Goal: Information Seeking & Learning: Learn about a topic

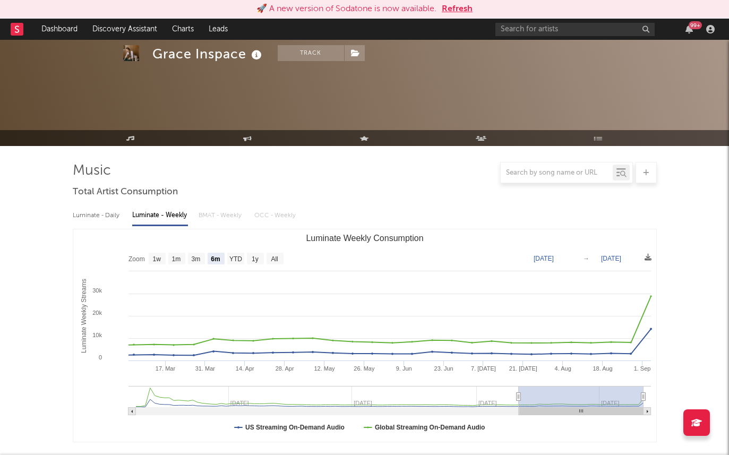
select select "6m"
click at [460, 16] on div "🚀 A new version of Sodatone is now available. Refresh" at bounding box center [364, 9] width 729 height 19
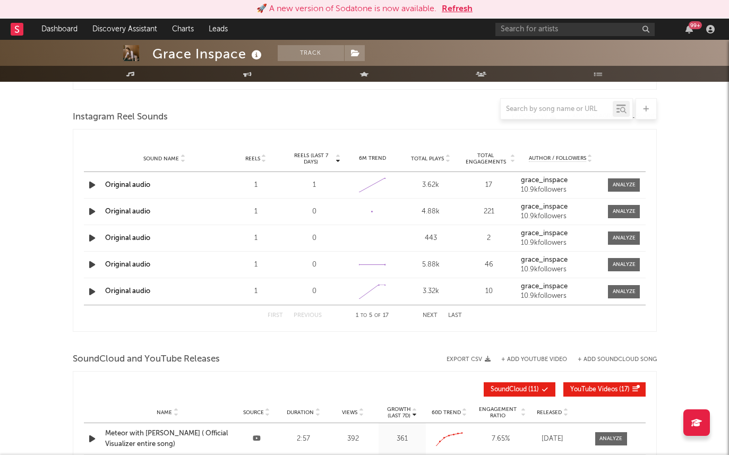
click at [453, 7] on button "Refresh" at bounding box center [457, 9] width 31 height 13
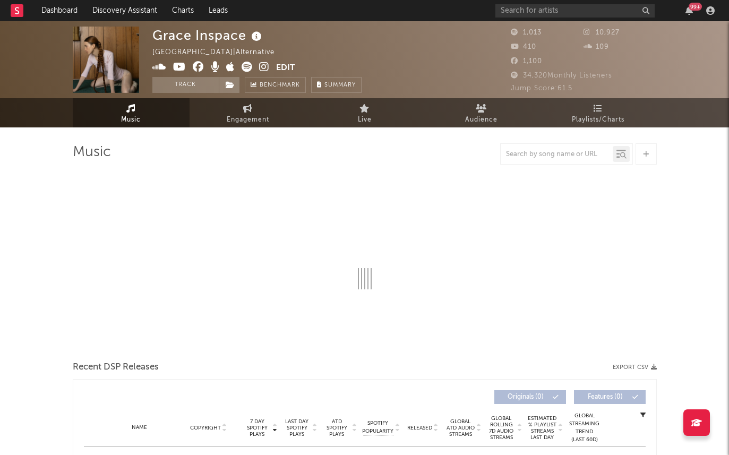
select select "6m"
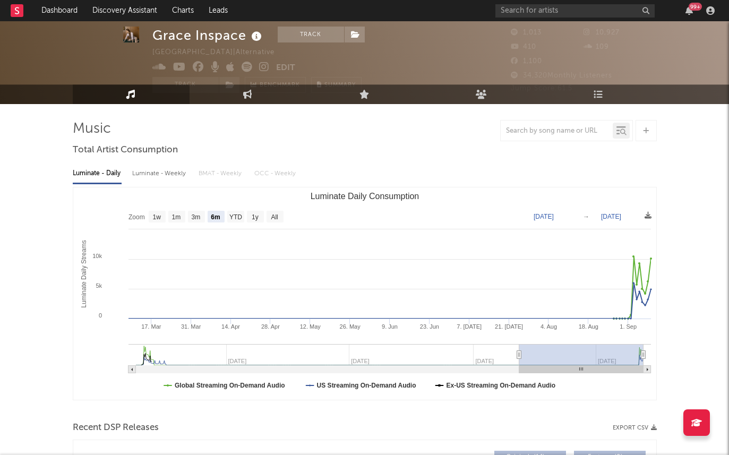
scroll to position [33, 0]
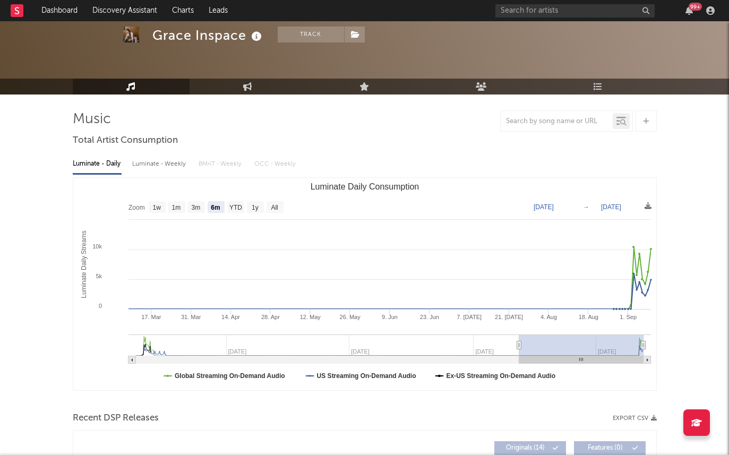
click at [173, 160] on div "Luminate - Weekly" at bounding box center [160, 164] width 56 height 18
select select "6m"
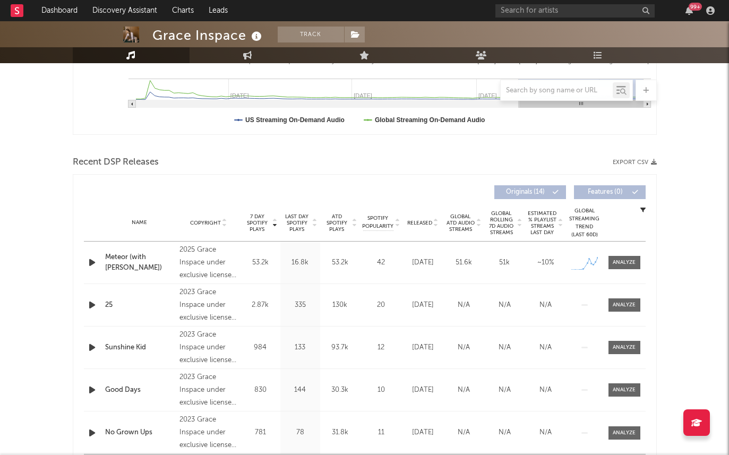
scroll to position [332, 0]
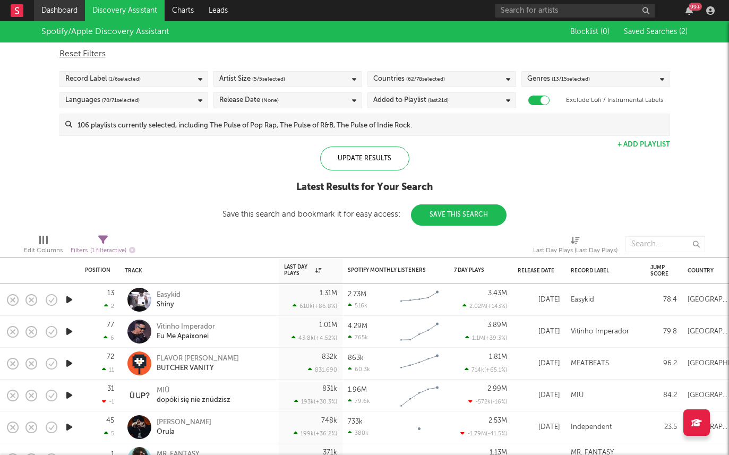
click at [53, 11] on link "Dashboard" at bounding box center [59, 10] width 51 height 21
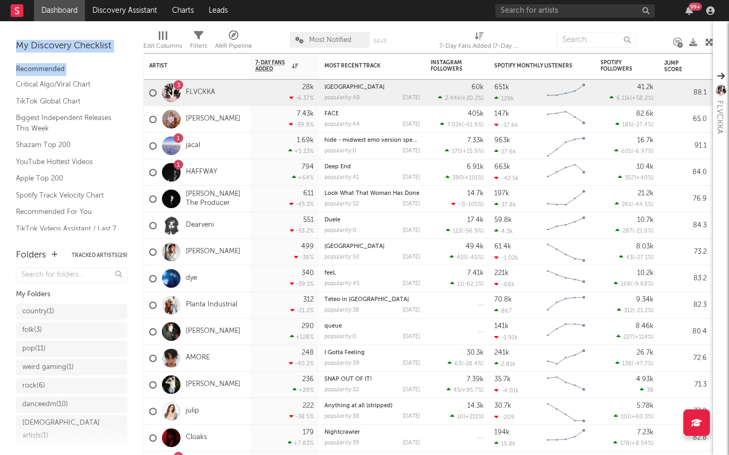
drag, startPoint x: 135, startPoint y: 89, endPoint x: 124, endPoint y: 75, distance: 17.0
click at [124, 75] on div "Bookmarks and Folders My Discovery Checklist Recommended Critical Algo/Viral Ch…" at bounding box center [71, 238] width 143 height 434
click at [134, 41] on div "My Discovery Checklist Recommended Critical Algo/Viral Chart TikTok Global Char…" at bounding box center [71, 129] width 143 height 217
click at [173, 144] on div at bounding box center [171, 146] width 19 height 19
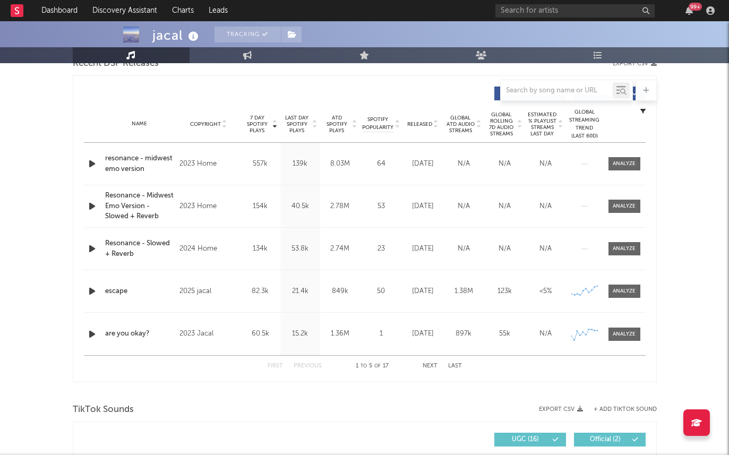
select select "6m"
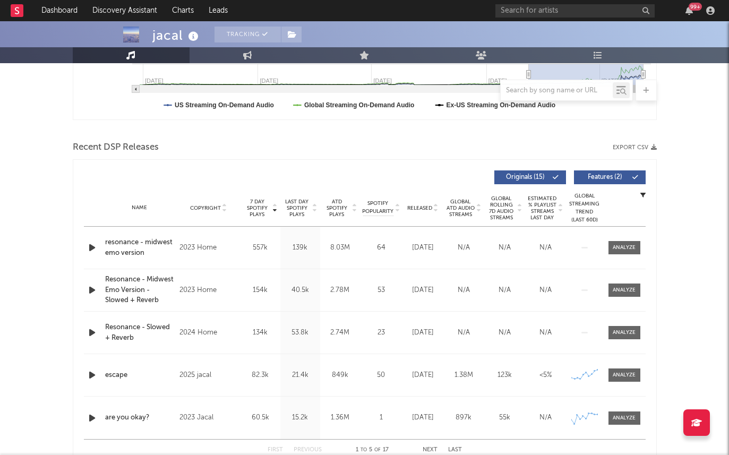
scroll to position [341, 0]
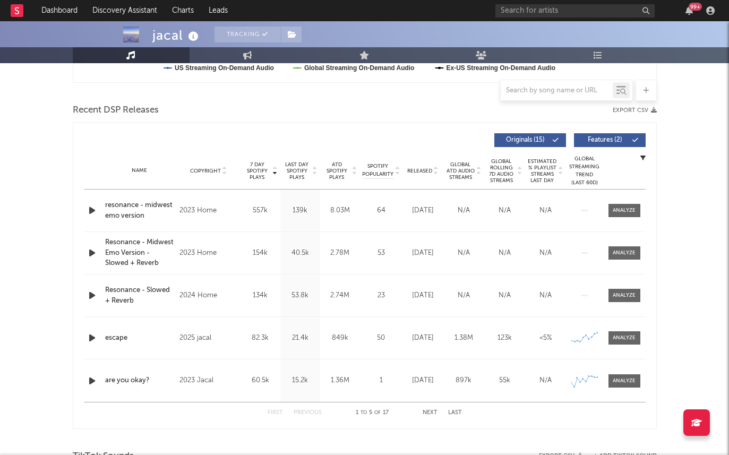
click at [418, 164] on div "Name Copyright Label Album Names Composer Names 7 Day Spotify Plays Last Day Sp…" at bounding box center [365, 170] width 562 height 37
click at [418, 172] on span "Released" at bounding box center [419, 171] width 25 height 6
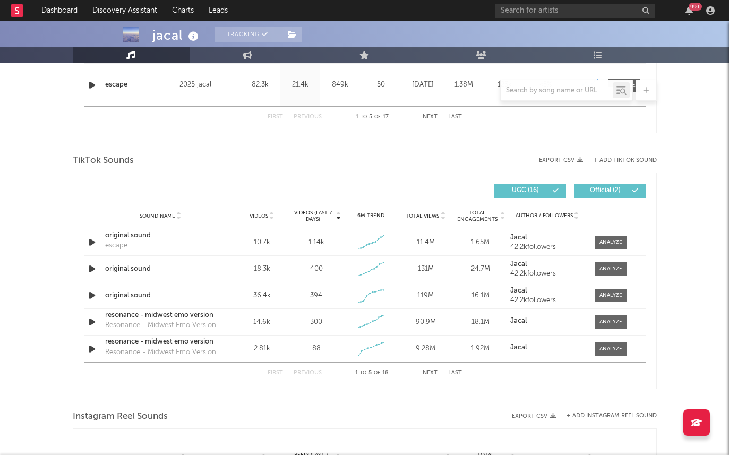
scroll to position [760, 0]
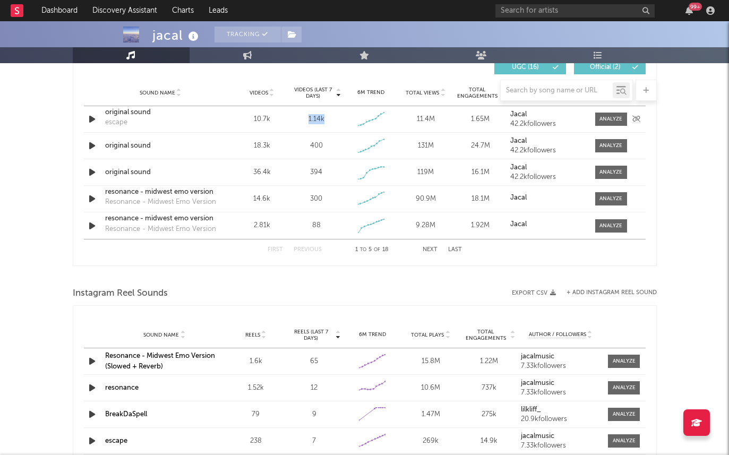
drag, startPoint x: 308, startPoint y: 120, endPoint x: 330, endPoint y: 120, distance: 22.8
click at [330, 120] on div "1.14k" at bounding box center [316, 119] width 49 height 11
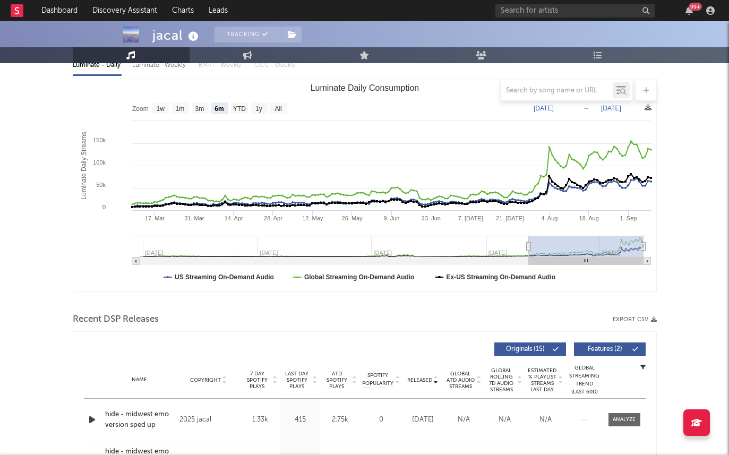
scroll to position [0, 0]
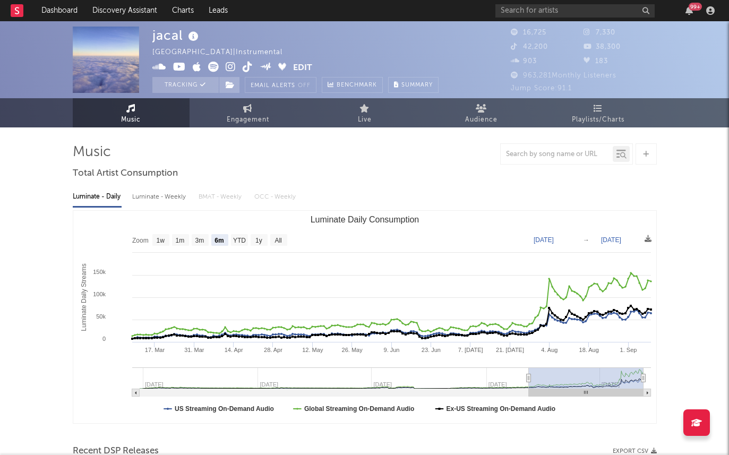
click at [231, 69] on icon at bounding box center [231, 67] width 10 height 11
click at [57, 14] on link "Dashboard" at bounding box center [59, 10] width 51 height 21
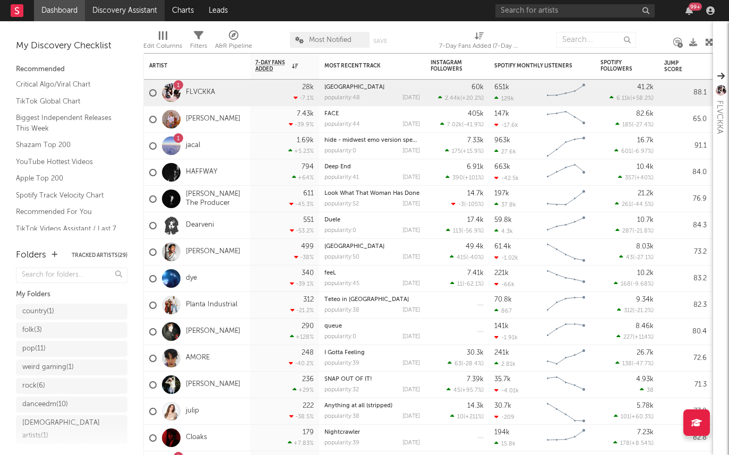
click at [121, 16] on link "Discovery Assistant" at bounding box center [125, 10] width 80 height 21
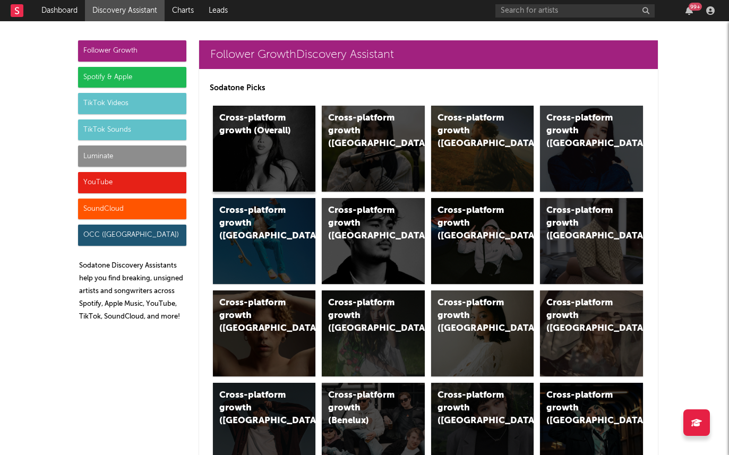
click at [288, 139] on div "Cross-platform growth (Overall)" at bounding box center [264, 149] width 103 height 86
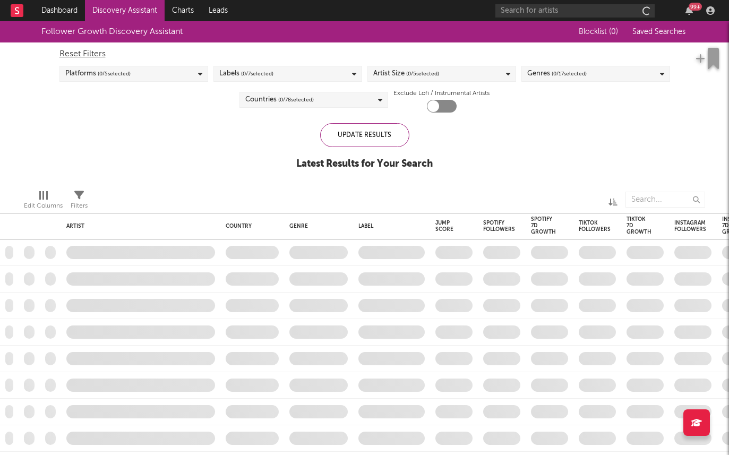
checkbox input "true"
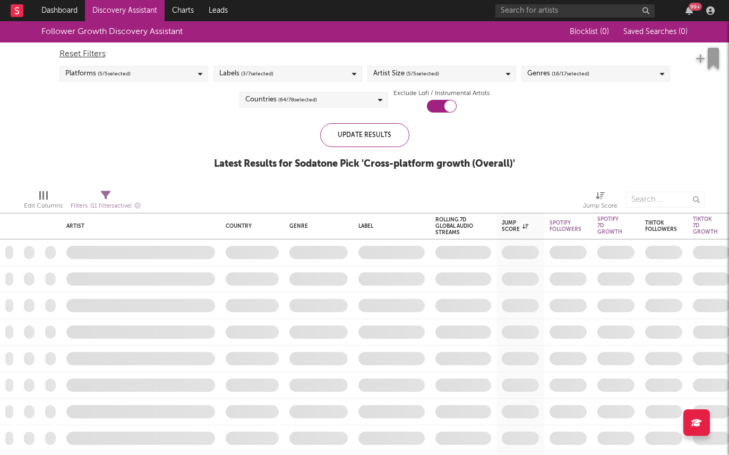
click at [285, 69] on div "Labels ( 3 / 7 selected)" at bounding box center [288, 74] width 149 height 16
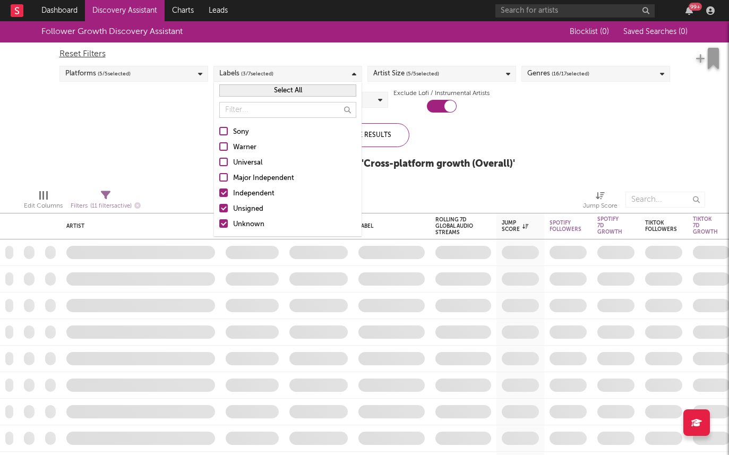
click at [258, 197] on div "Independent" at bounding box center [294, 194] width 123 height 13
click at [219, 197] on input "Independent" at bounding box center [219, 194] width 0 height 13
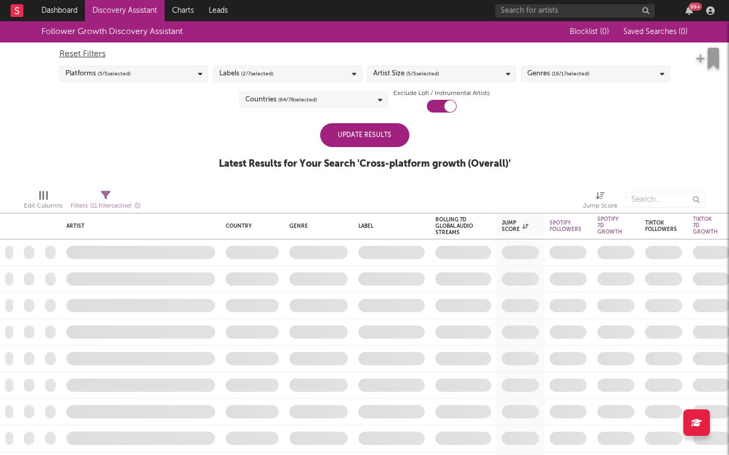
click at [146, 168] on div "Follower Growth Discovery Assistant Blocklist ( 0 ) Saved Searches ( 0 ) Reset …" at bounding box center [364, 101] width 729 height 160
click at [359, 134] on div "Update Results" at bounding box center [364, 135] width 89 height 24
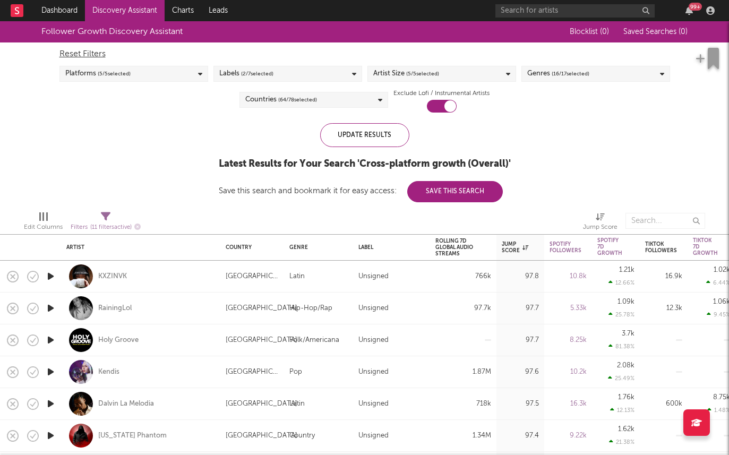
click at [54, 309] on icon "button" at bounding box center [50, 308] width 11 height 13
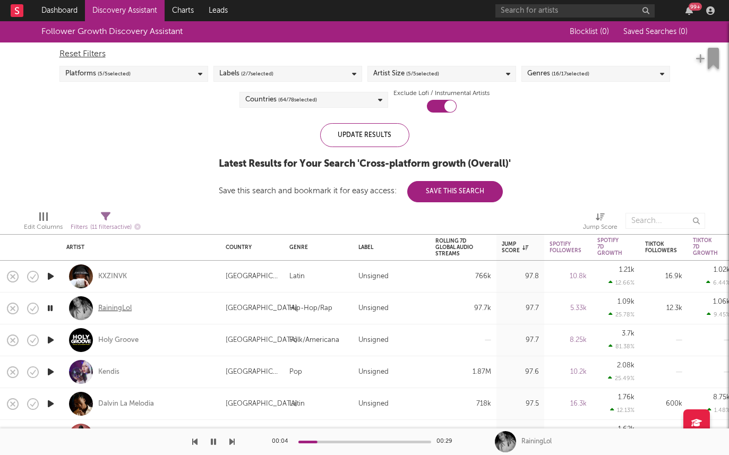
click at [117, 313] on div "RainingLol" at bounding box center [114, 309] width 33 height 10
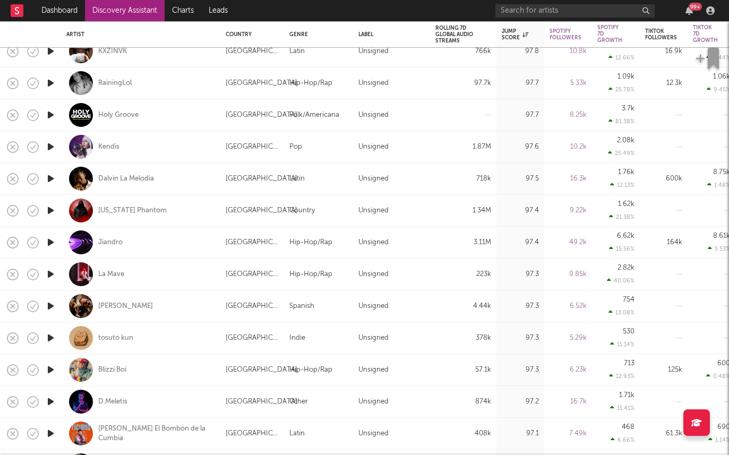
click at [51, 336] on icon "button" at bounding box center [50, 338] width 11 height 13
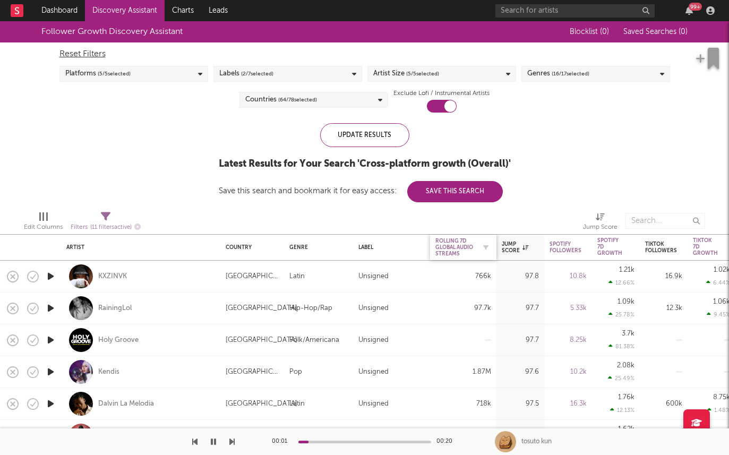
click at [441, 243] on div "Rolling 7D Global Audio Streams" at bounding box center [456, 247] width 40 height 19
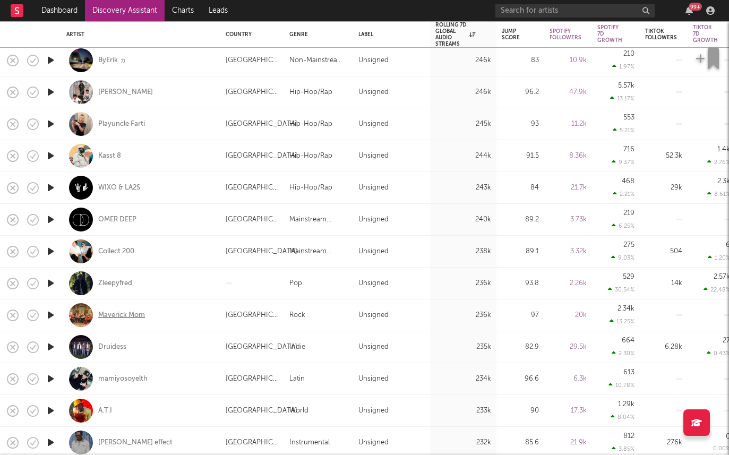
click at [117, 314] on div "Maverick Mom" at bounding box center [121, 316] width 47 height 10
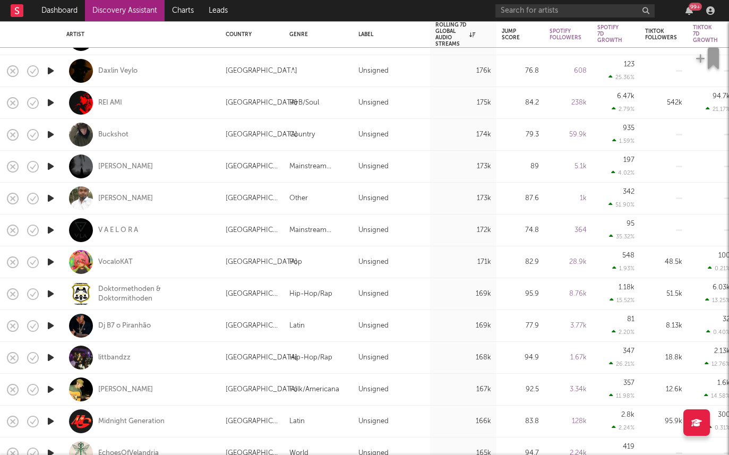
click at [54, 385] on icon "button" at bounding box center [50, 389] width 11 height 13
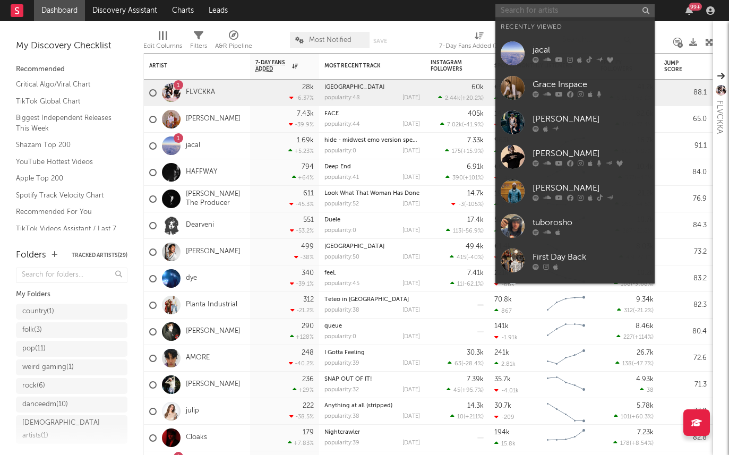
click at [512, 16] on input "text" at bounding box center [575, 10] width 159 height 13
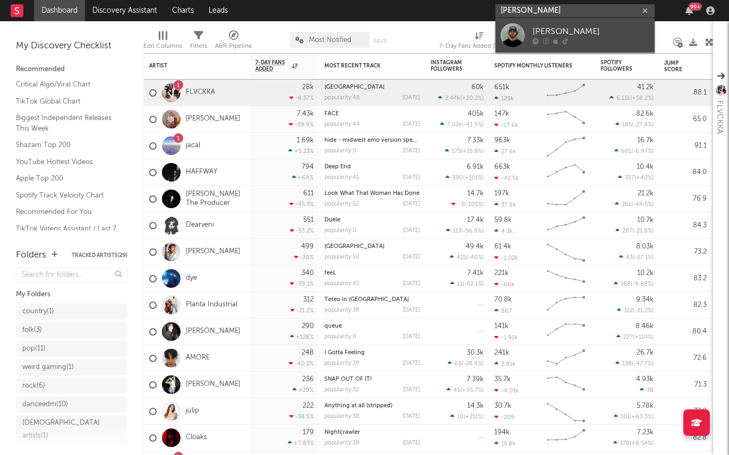
type input "cole gibb"
click at [574, 31] on div "Cole Gibbs" at bounding box center [591, 32] width 117 height 13
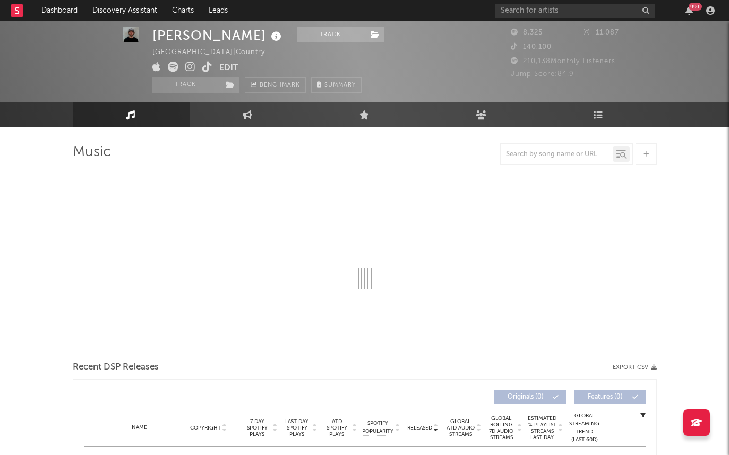
scroll to position [9, 0]
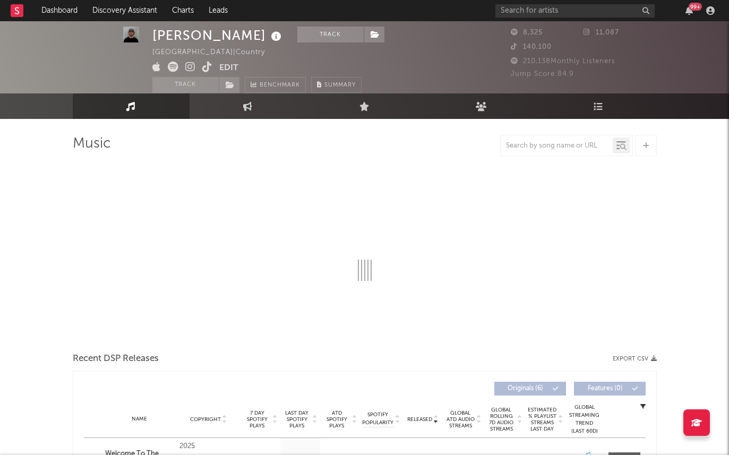
select select "6m"
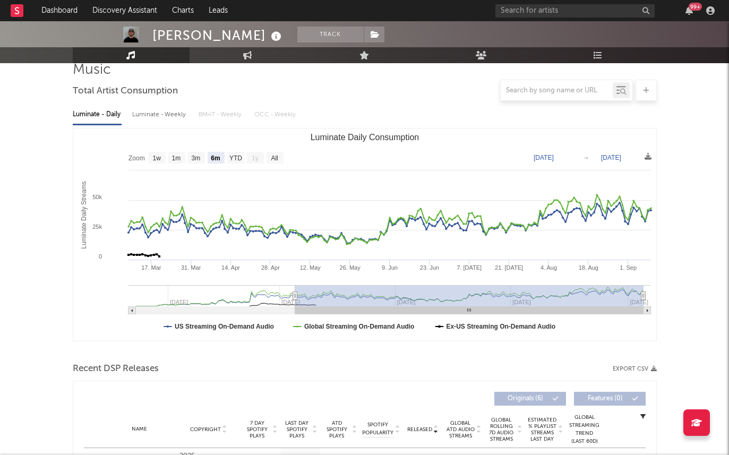
scroll to position [83, 0]
click at [164, 116] on div "Luminate - Weekly" at bounding box center [160, 114] width 56 height 18
select select "6m"
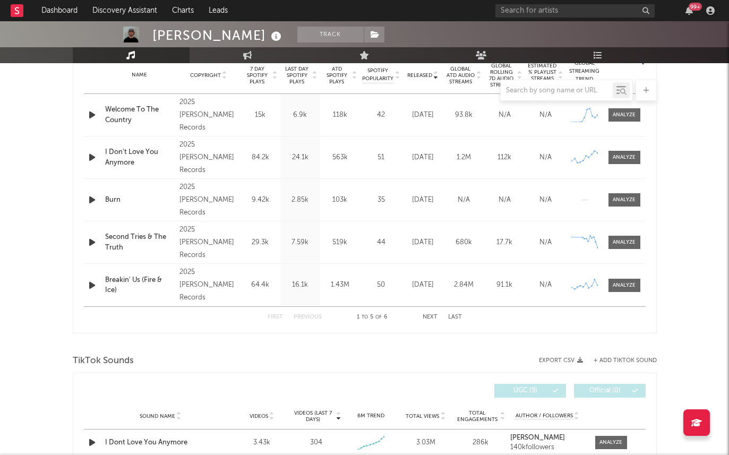
scroll to position [610, 0]
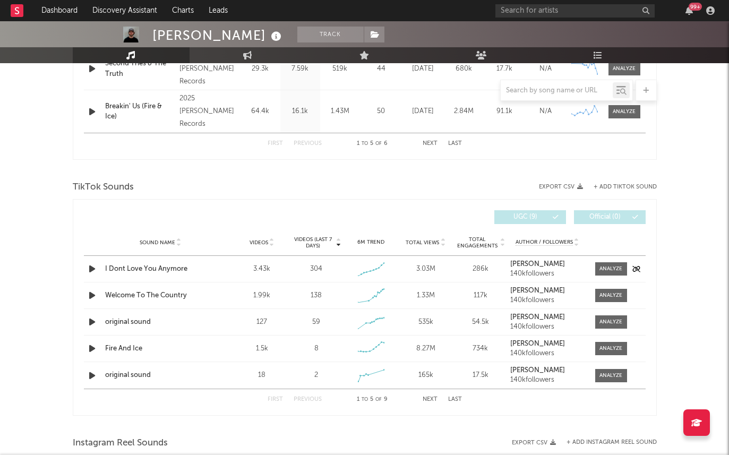
click at [90, 268] on icon "button" at bounding box center [92, 268] width 11 height 13
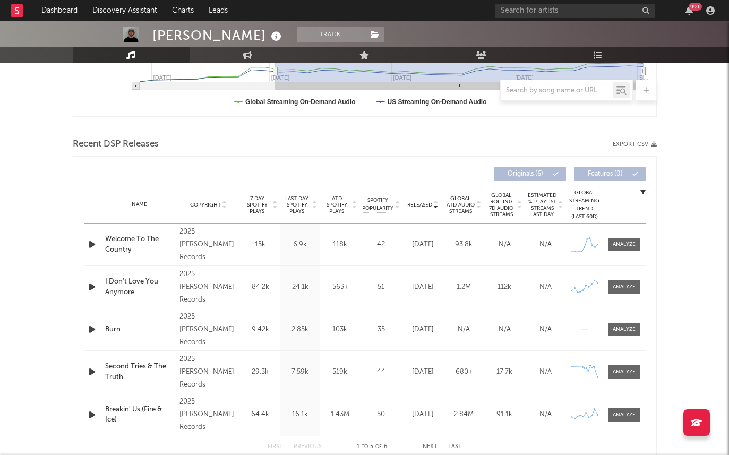
scroll to position [0, 0]
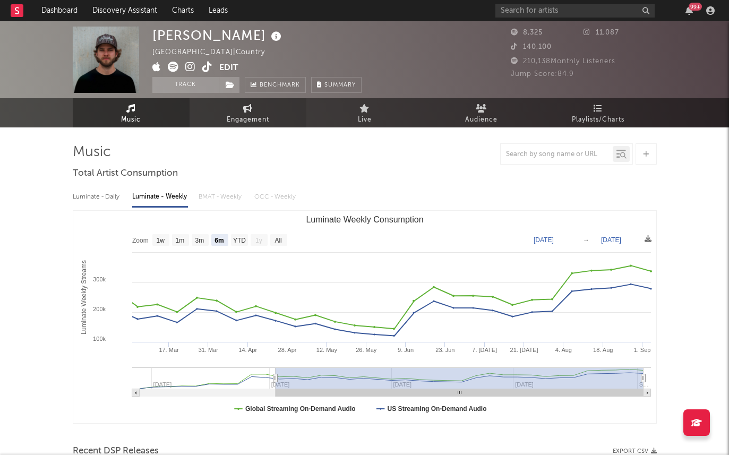
click at [246, 119] on span "Engagement" at bounding box center [248, 120] width 43 height 13
select select "1w"
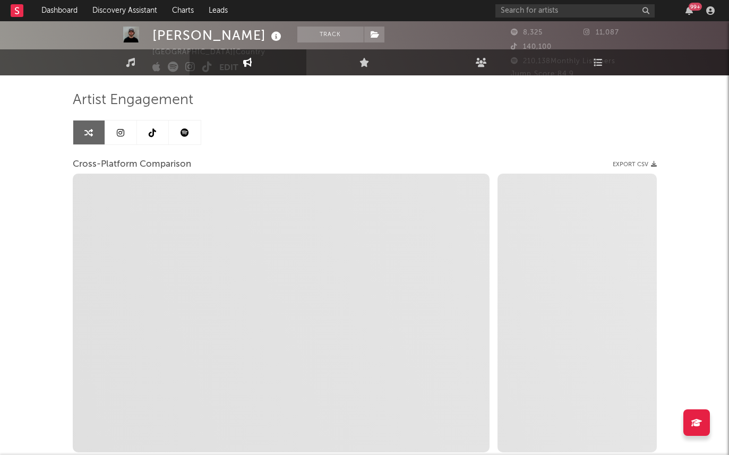
scroll to position [56, 0]
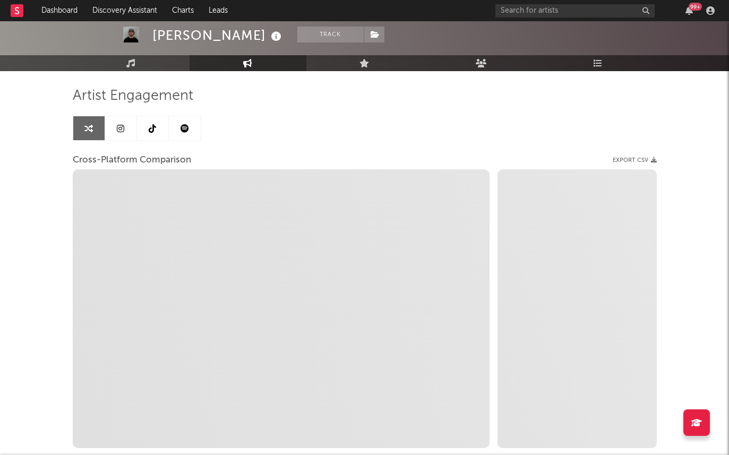
select select "1m"
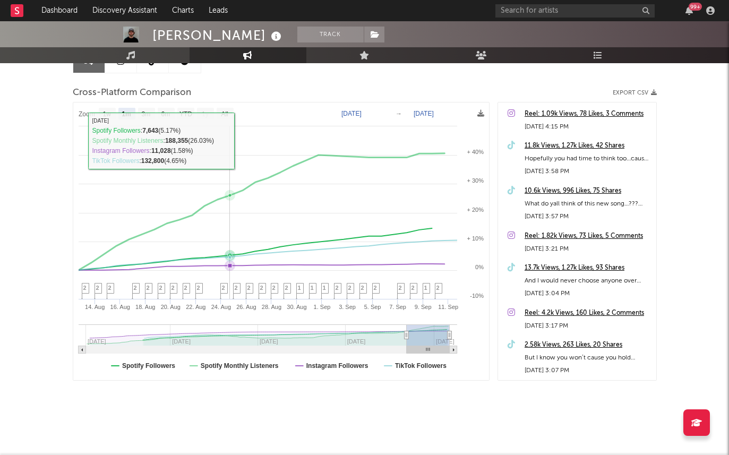
scroll to position [78, 0]
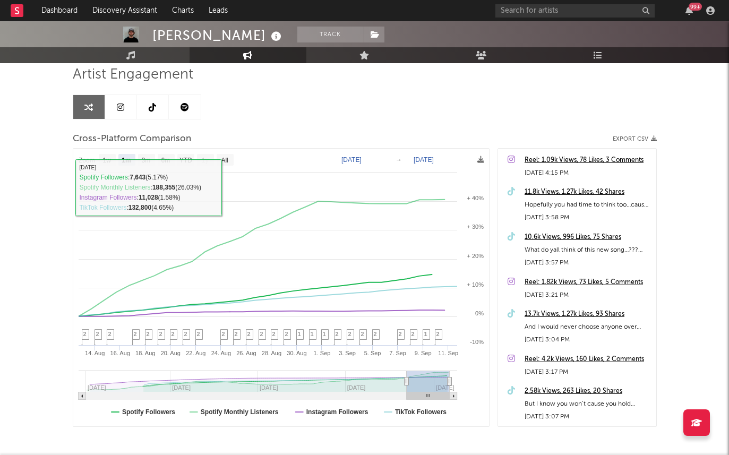
click at [120, 111] on icon at bounding box center [120, 107] width 7 height 9
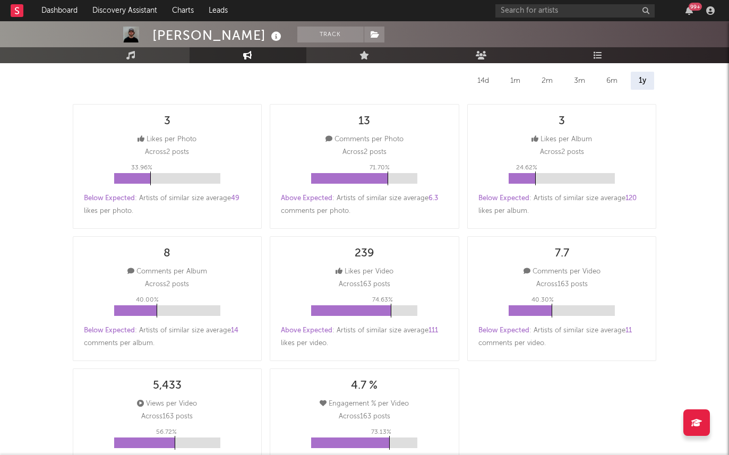
select select "6m"
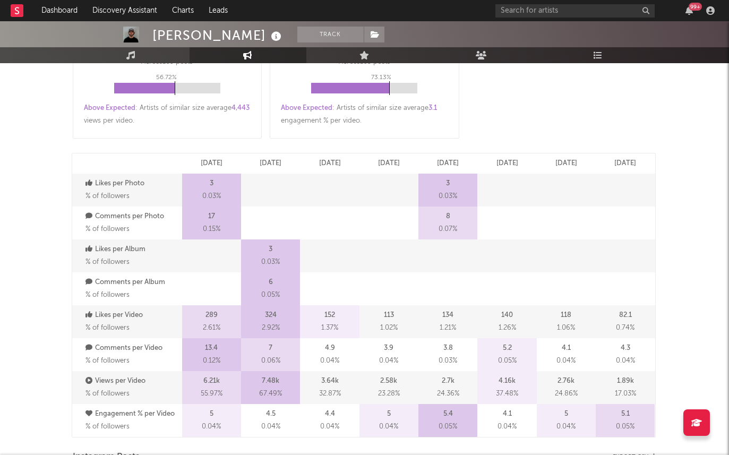
scroll to position [497, 0]
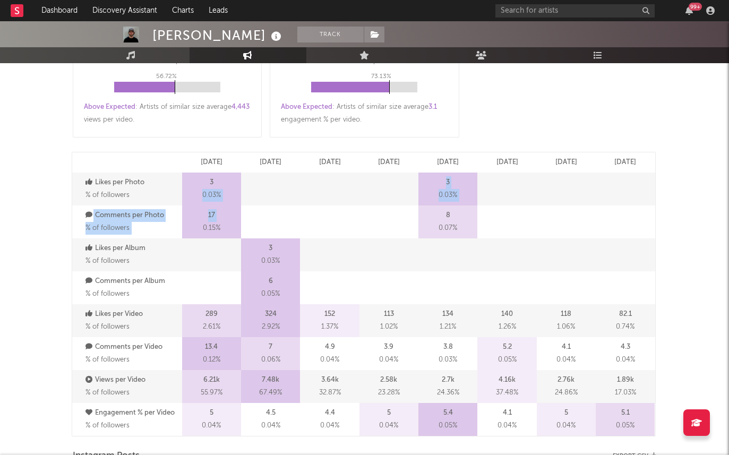
drag, startPoint x: 195, startPoint y: 188, endPoint x: 230, endPoint y: 220, distance: 47.7
click at [230, 220] on div "Feb '25 Mar '25 Apr '25 May '25 Jun '25 Jul '25 Aug '25 Sep '25 Likes per Photo…" at bounding box center [364, 294] width 584 height 285
click at [230, 220] on div "17 0.15 %" at bounding box center [211, 222] width 59 height 33
drag, startPoint x: 227, startPoint y: 220, endPoint x: 207, endPoint y: 182, distance: 44.0
click at [207, 182] on div "Feb '25 Mar '25 Apr '25 May '25 Jun '25 Jul '25 Aug '25 Sep '25 Likes per Photo…" at bounding box center [364, 294] width 584 height 285
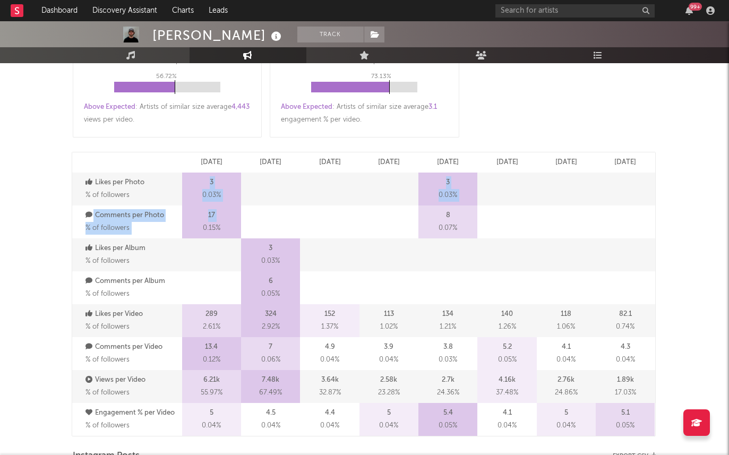
click at [207, 182] on div "3 0.03 %" at bounding box center [211, 189] width 59 height 33
drag, startPoint x: 207, startPoint y: 182, endPoint x: 222, endPoint y: 218, distance: 39.1
click at [222, 218] on div "Feb '25 Mar '25 Apr '25 May '25 Jun '25 Jul '25 Aug '25 Sep '25 Likes per Photo…" at bounding box center [364, 294] width 584 height 285
click at [222, 218] on div "17 0.15 %" at bounding box center [211, 222] width 59 height 33
drag, startPoint x: 231, startPoint y: 228, endPoint x: 199, endPoint y: 172, distance: 65.4
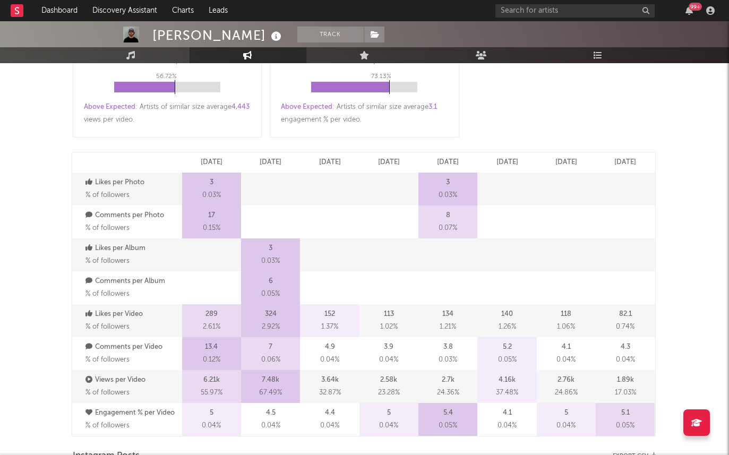
click at [199, 172] on div "Feb '25 Mar '25 Apr '25 May '25 Jun '25 Jul '25 Aug '25 Sep '25 Likes per Photo…" at bounding box center [364, 294] width 584 height 285
click at [252, 255] on div "3 0.03 %" at bounding box center [270, 255] width 59 height 33
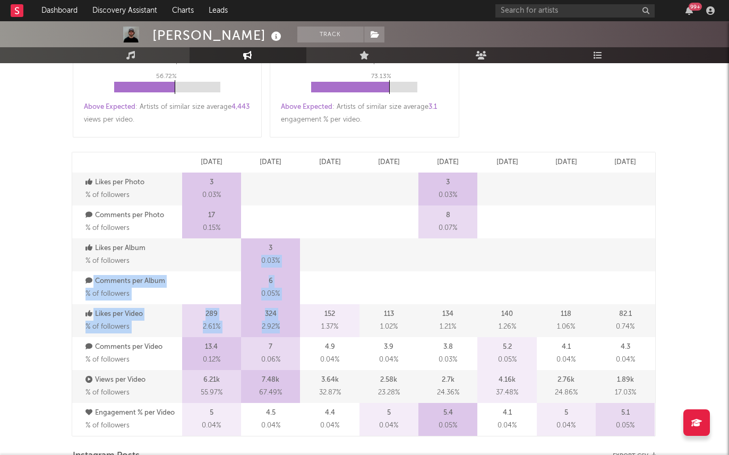
drag, startPoint x: 290, startPoint y: 333, endPoint x: 247, endPoint y: 248, distance: 95.3
click at [247, 248] on div "Feb '25 Mar '25 Apr '25 May '25 Jun '25 Jul '25 Aug '25 Sep '25 Likes per Photo…" at bounding box center [364, 294] width 584 height 285
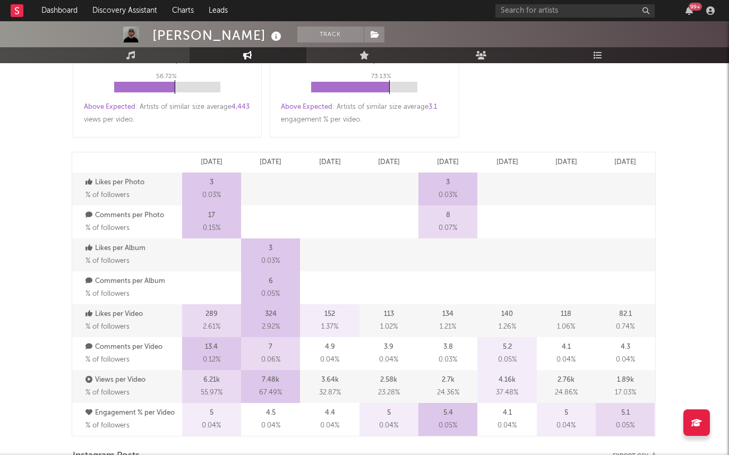
click at [337, 327] on span "1.37 %" at bounding box center [329, 327] width 17 height 13
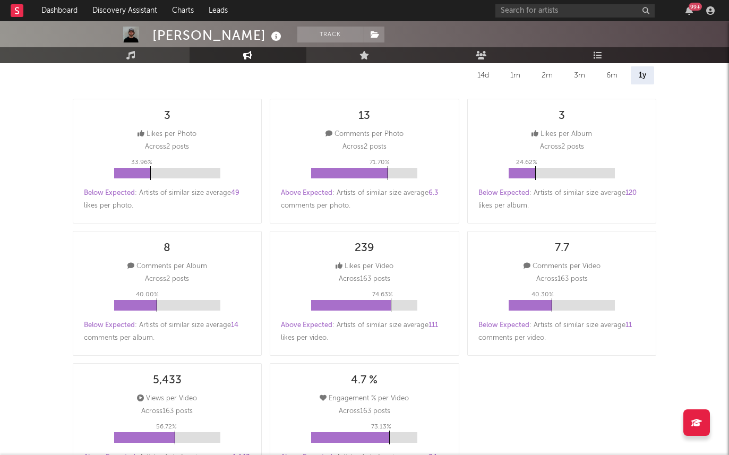
scroll to position [0, 0]
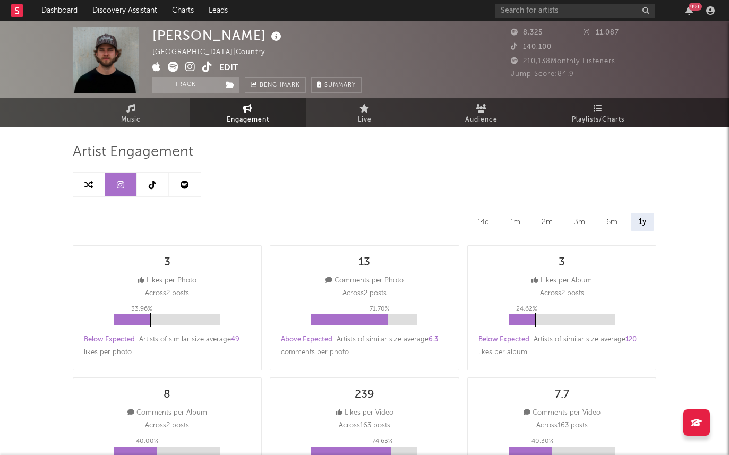
click at [155, 176] on link at bounding box center [153, 185] width 32 height 24
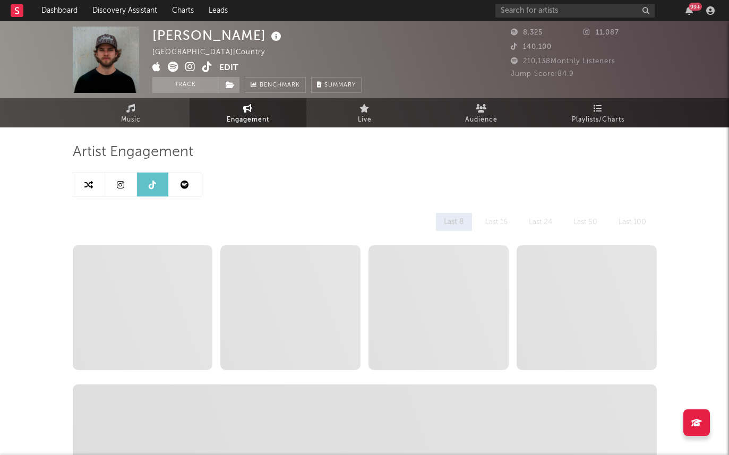
click at [184, 181] on icon at bounding box center [185, 185] width 9 height 9
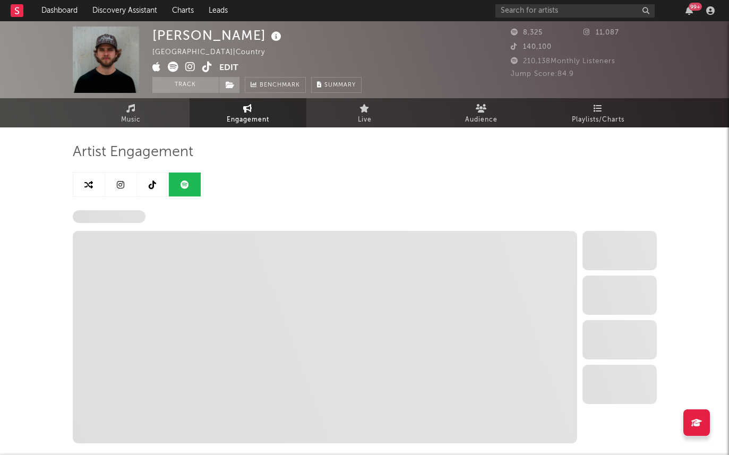
click at [156, 186] on link at bounding box center [153, 185] width 32 height 24
select select "6m"
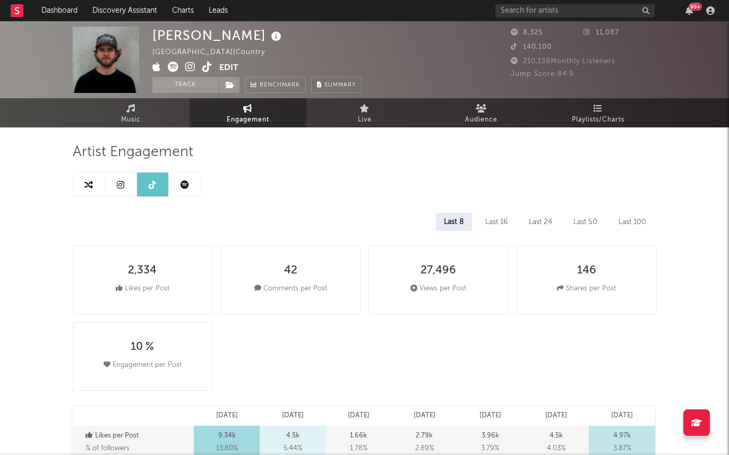
click at [194, 180] on link at bounding box center [185, 185] width 32 height 24
select select "6m"
select select "1w"
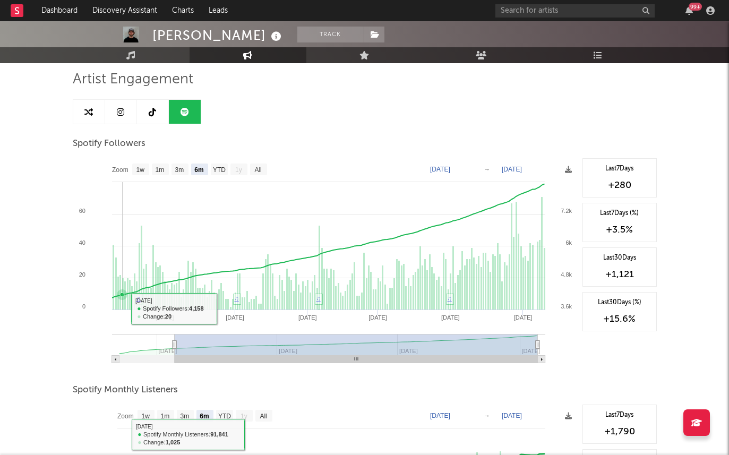
scroll to position [58, 0]
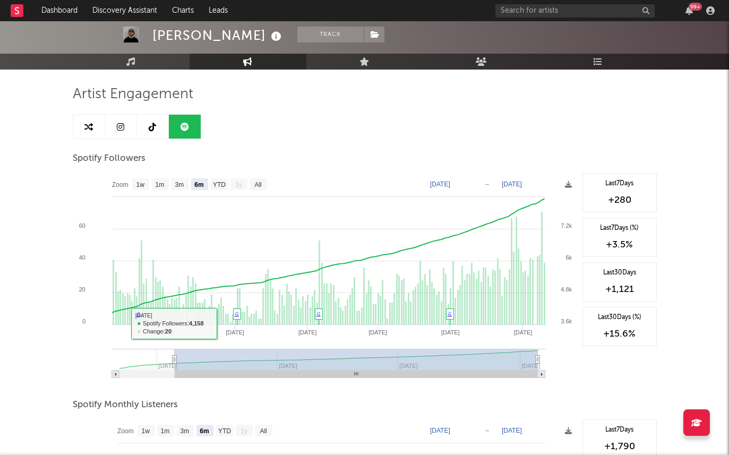
click at [85, 116] on link at bounding box center [89, 127] width 32 height 24
select select "1m"
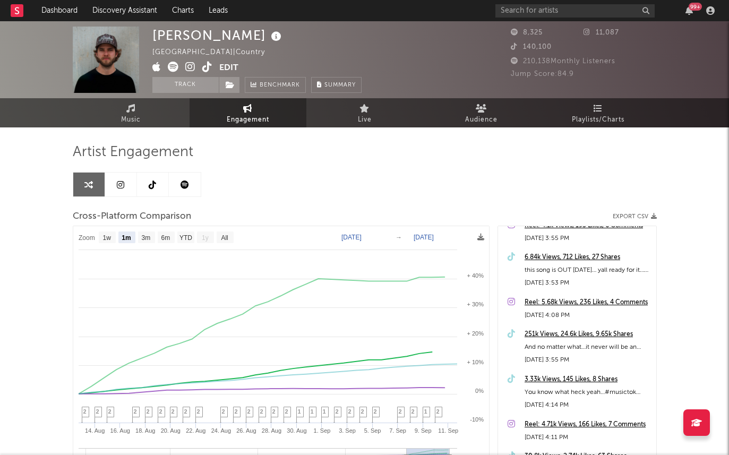
scroll to position [2993, 0]
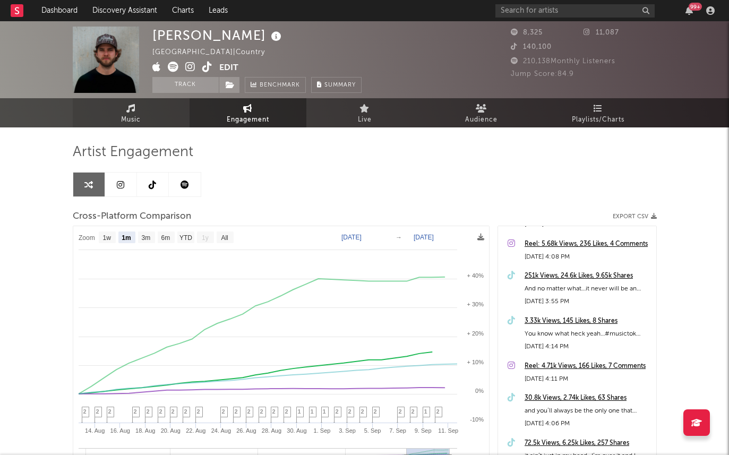
click at [145, 120] on link "Music" at bounding box center [131, 112] width 117 height 29
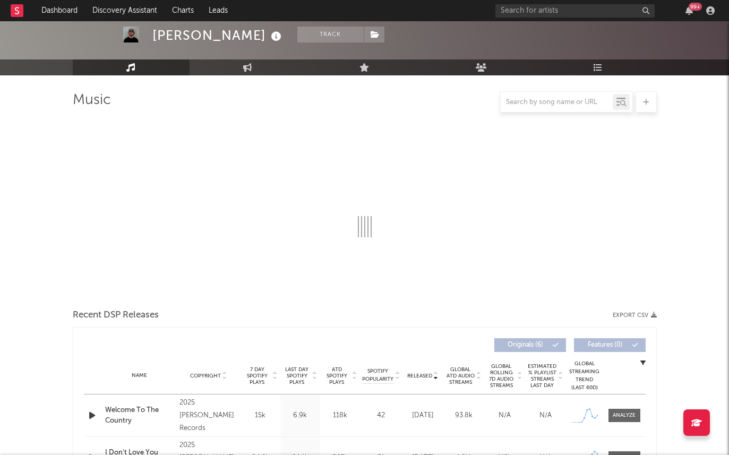
scroll to position [124, 0]
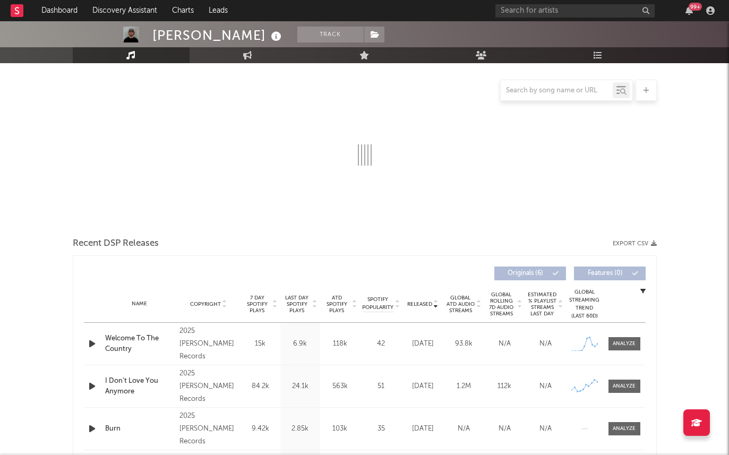
select select "6m"
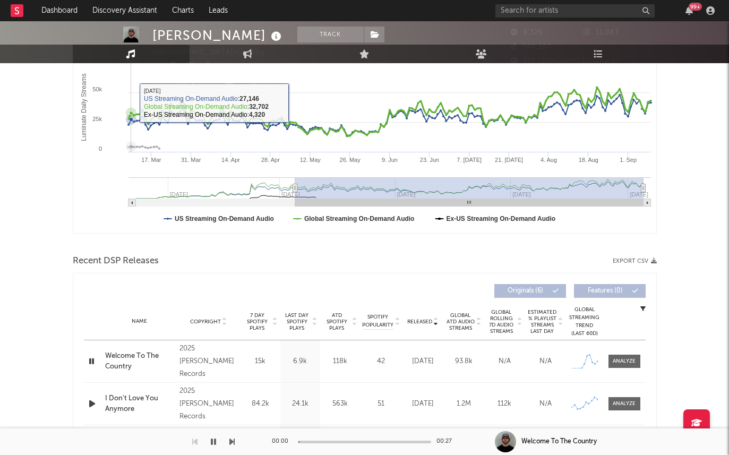
scroll to position [239, 0]
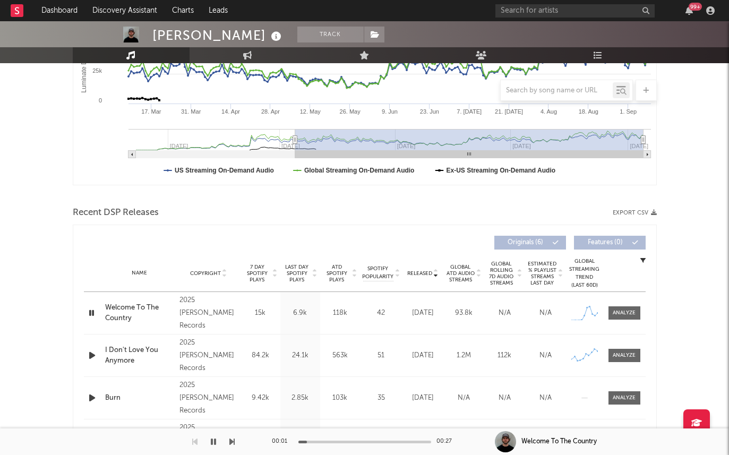
click at [87, 355] on icon "button" at bounding box center [92, 355] width 11 height 13
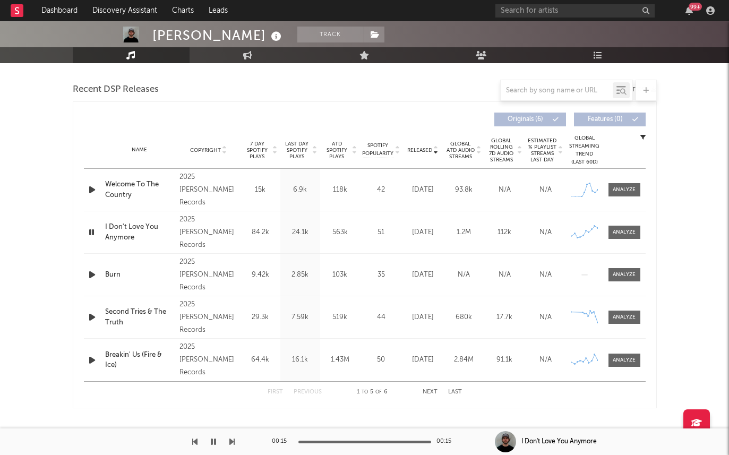
scroll to position [369, 0]
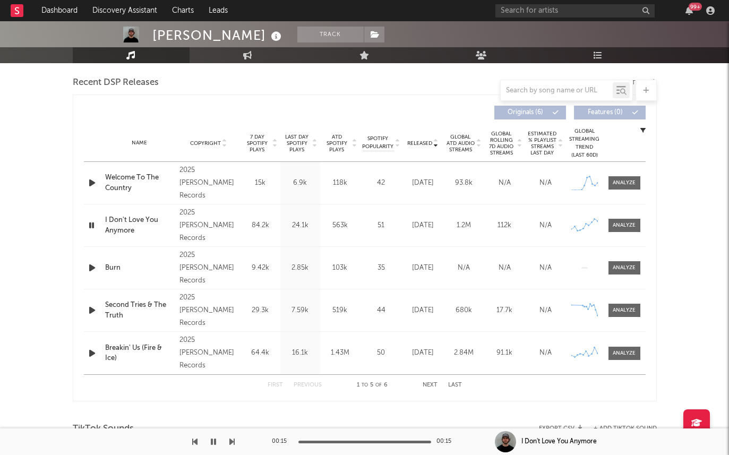
click at [90, 306] on icon "button" at bounding box center [92, 310] width 11 height 13
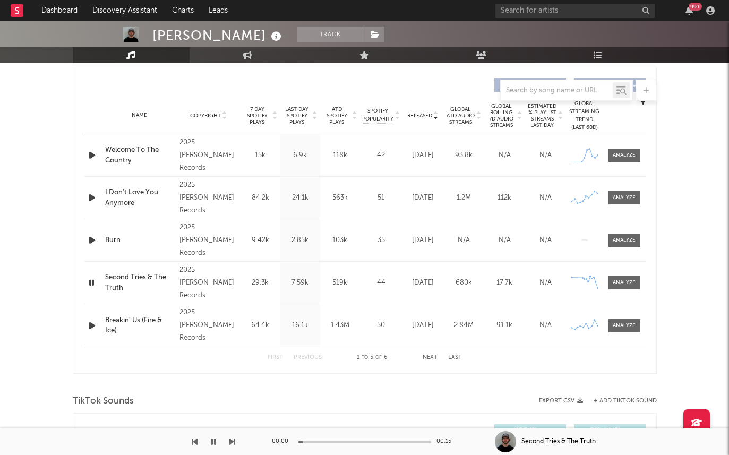
scroll to position [394, 0]
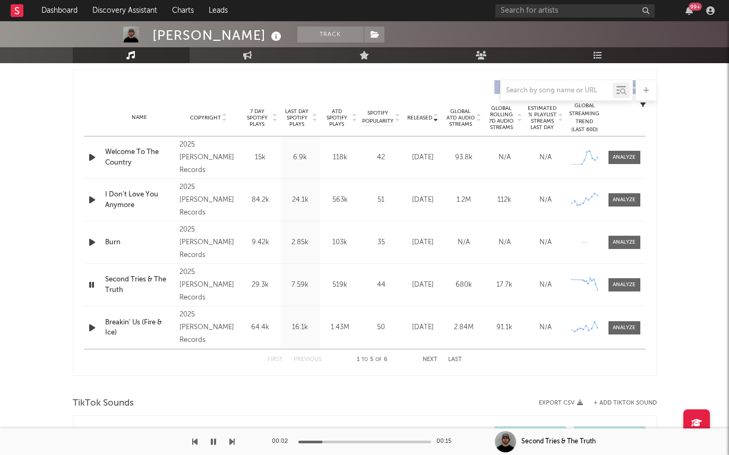
click at [89, 325] on icon "button" at bounding box center [92, 327] width 11 height 13
click at [334, 107] on div "Name Copyright Label Album Names Composer Names 7 Day Spotify Plays Last Day Sp…" at bounding box center [365, 117] width 562 height 37
click at [334, 113] on span "ATD Spotify Plays" at bounding box center [337, 117] width 28 height 19
drag, startPoint x: 90, startPoint y: 205, endPoint x: 60, endPoint y: 204, distance: 30.8
click at [60, 204] on div "Cole Gibbs Track United States | Country Edit Track Benchmark Summary 8,325 11,…" at bounding box center [364, 276] width 729 height 1298
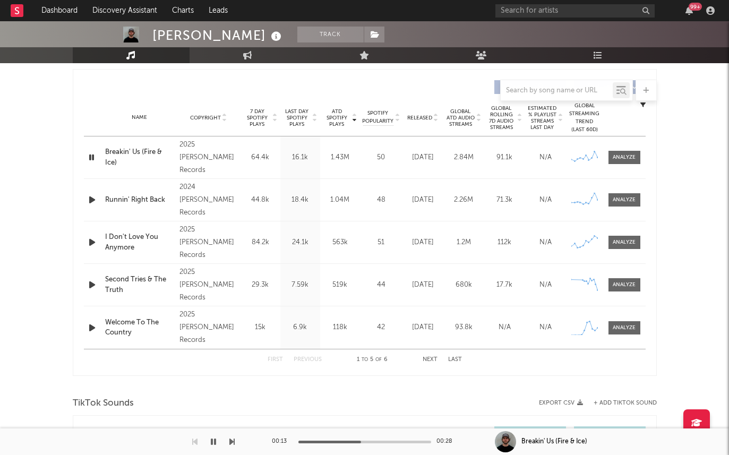
click at [92, 198] on icon "button" at bounding box center [92, 199] width 11 height 13
click at [261, 124] on span "7 Day Spotify Plays" at bounding box center [257, 117] width 28 height 19
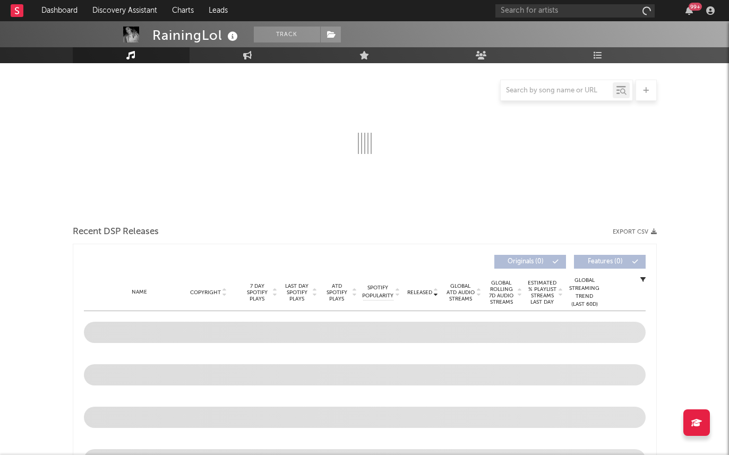
select select "1w"
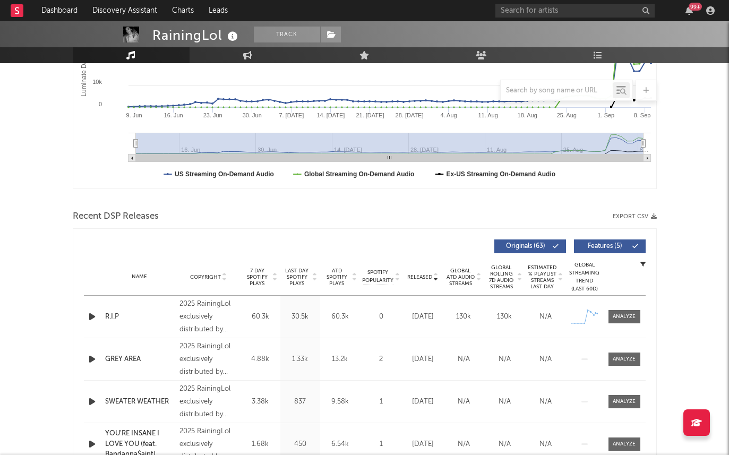
scroll to position [267, 0]
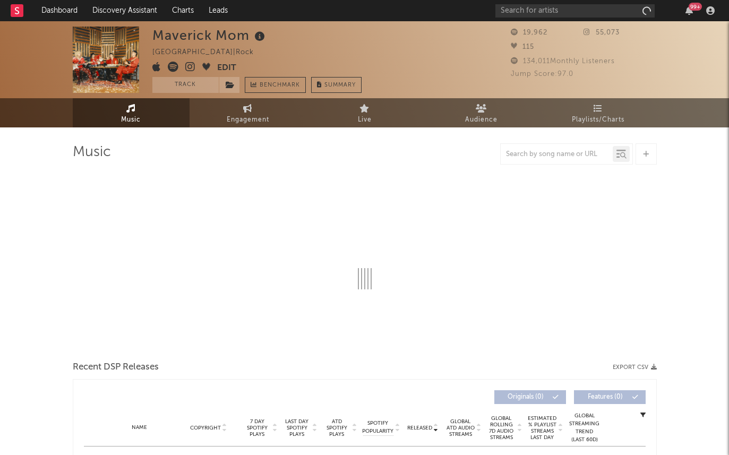
select select "1w"
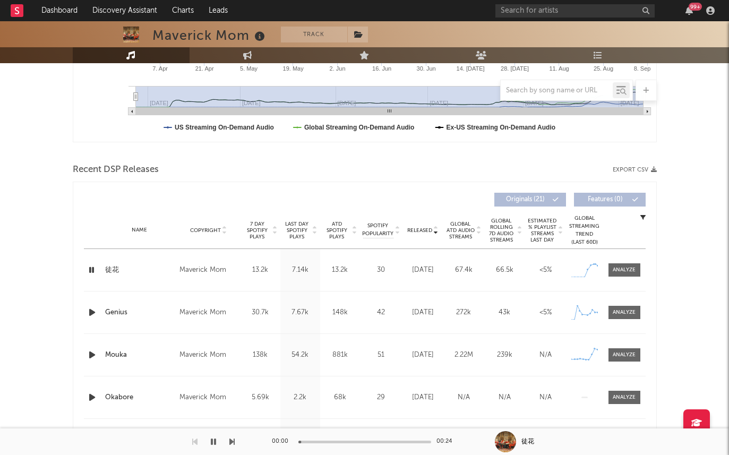
scroll to position [338, 0]
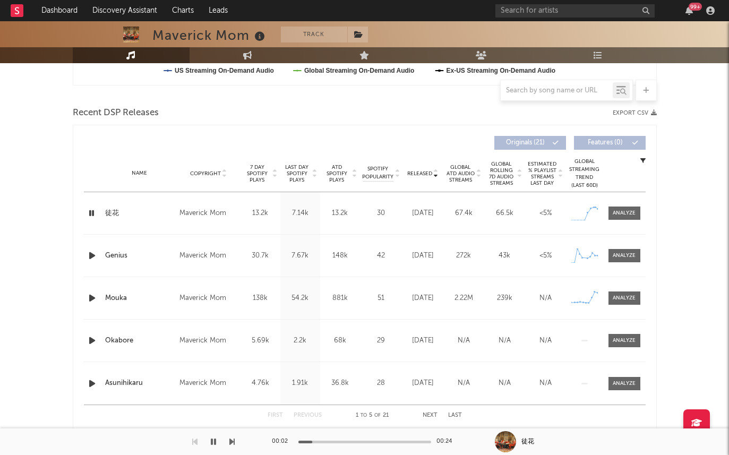
click at [90, 255] on icon "button" at bounding box center [92, 255] width 11 height 13
click at [349, 439] on div "00:01 00:18" at bounding box center [365, 442] width 186 height 27
click at [349, 441] on div at bounding box center [365, 442] width 133 height 3
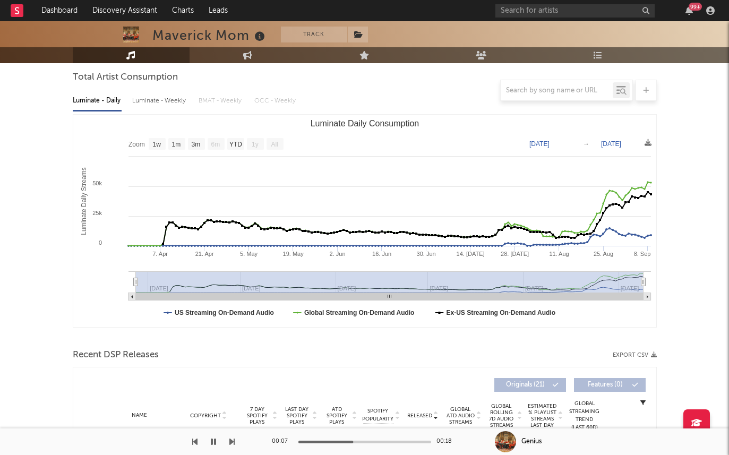
scroll to position [0, 0]
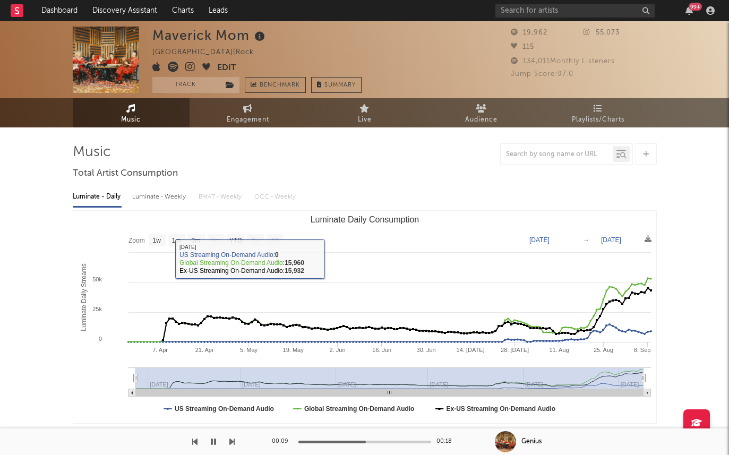
click at [168, 196] on div "Luminate - Weekly" at bounding box center [160, 197] width 56 height 18
select select "6m"
